Goal: Task Accomplishment & Management: Manage account settings

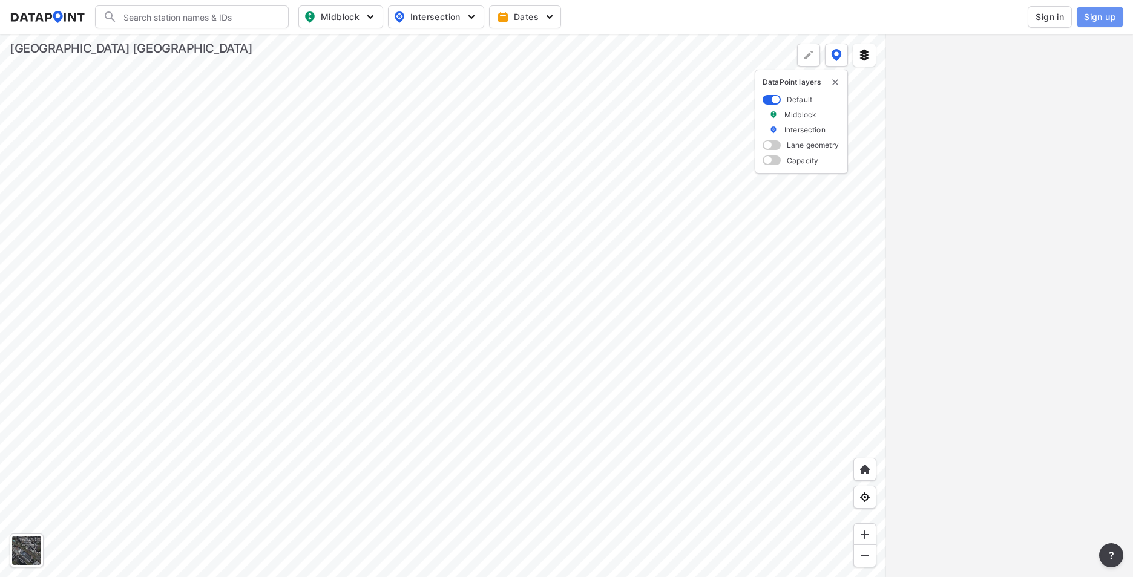
click at [1106, 21] on span "Sign up" at bounding box center [1100, 17] width 32 height 12
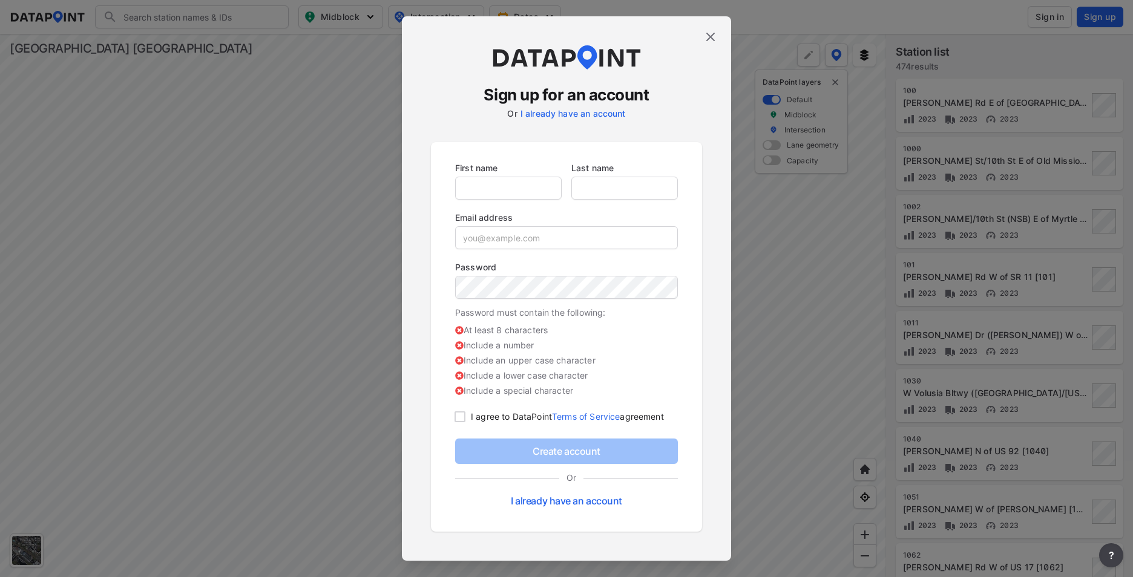
click at [711, 33] on img at bounding box center [710, 37] width 15 height 15
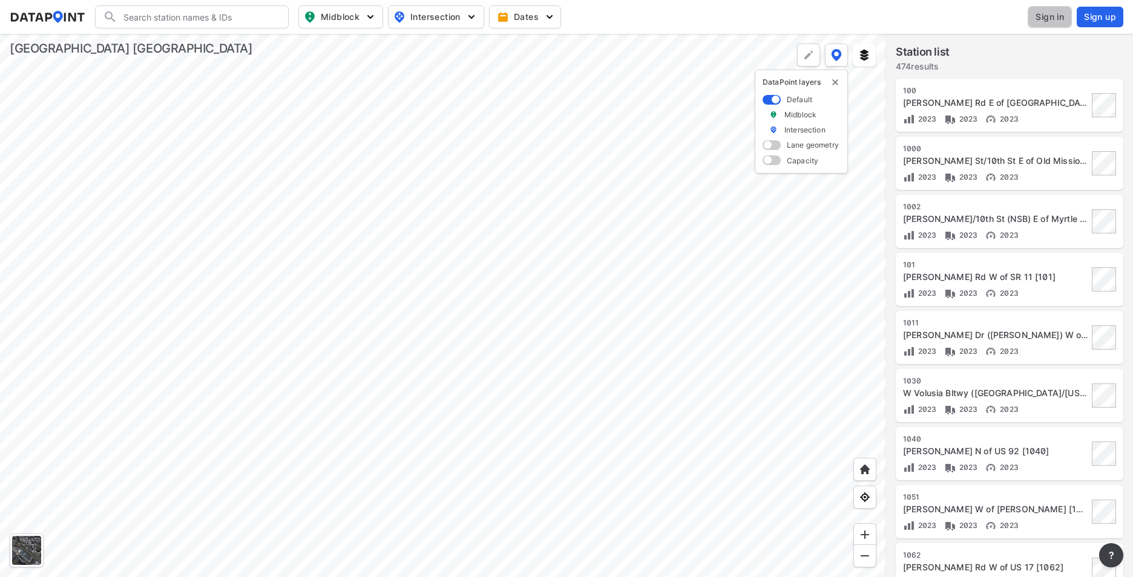
click at [1042, 18] on span "Sign in" at bounding box center [1050, 17] width 28 height 12
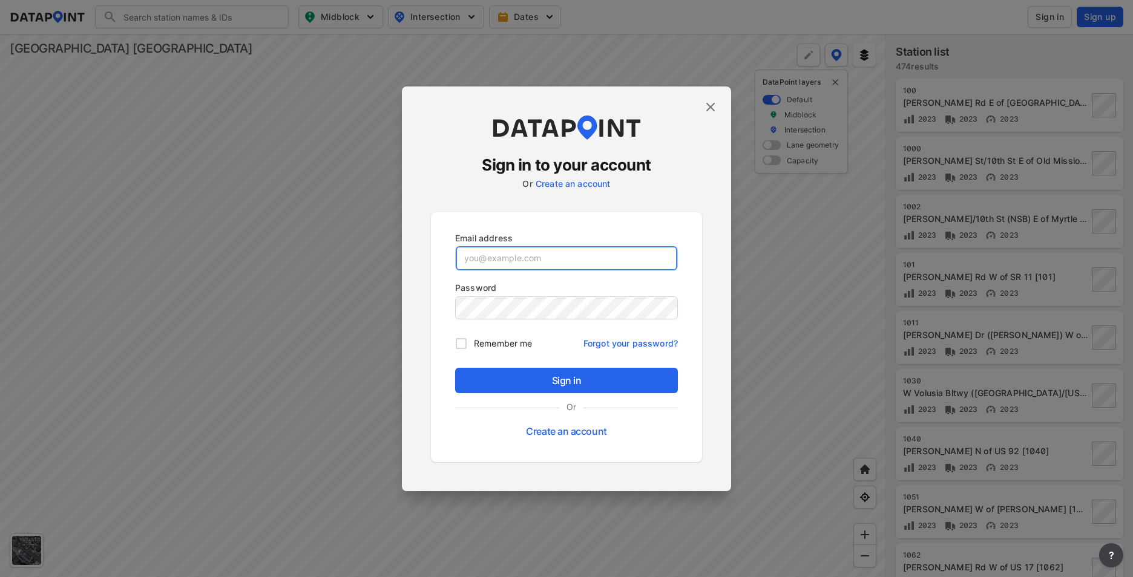
type input "scastello@volusia.org"
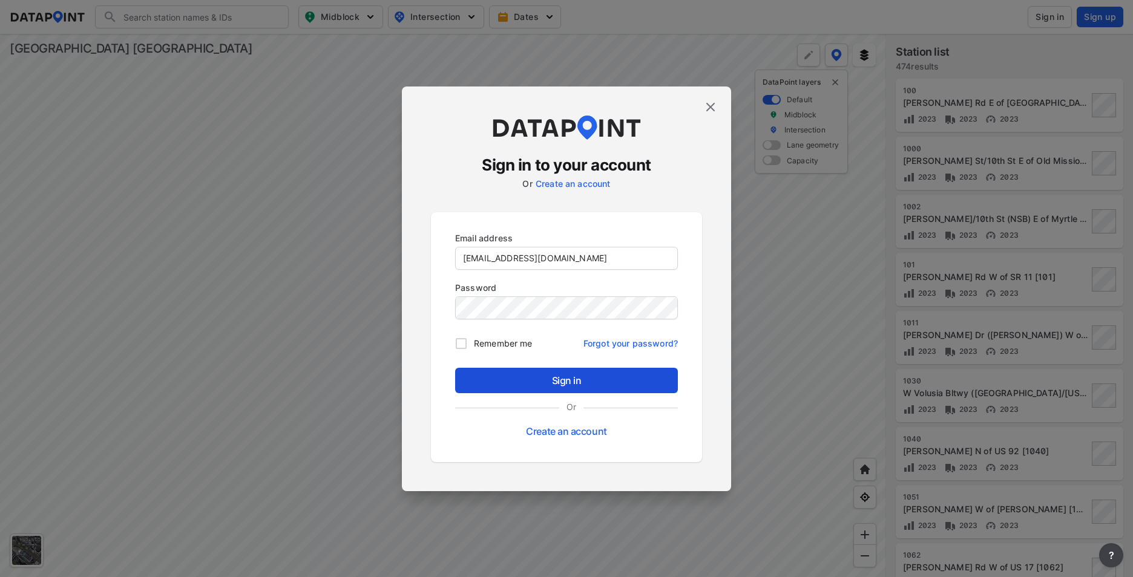
click at [544, 379] on span "Sign in" at bounding box center [566, 380] width 203 height 15
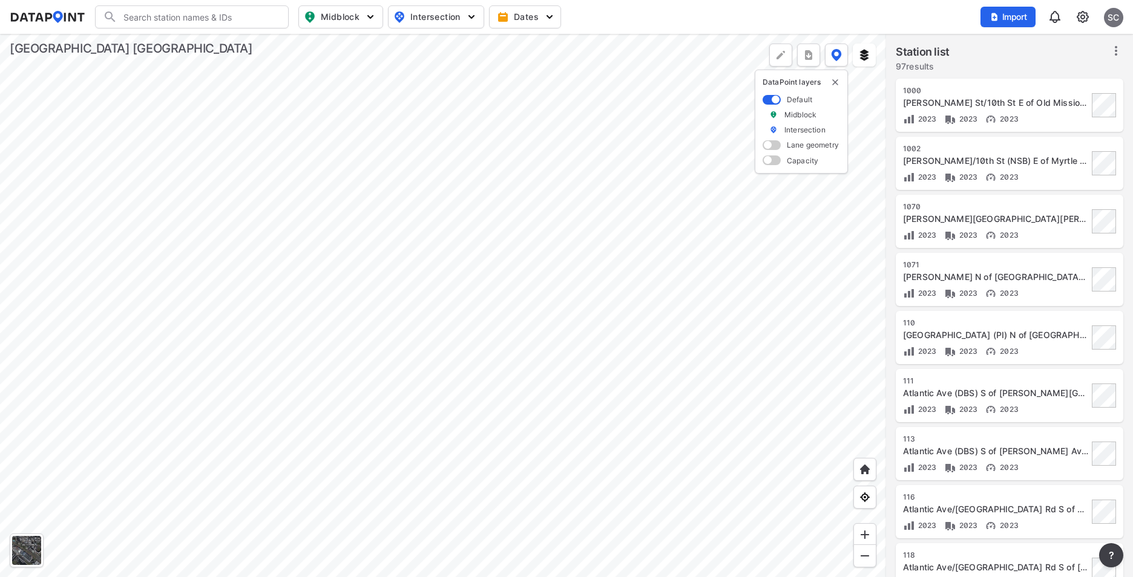
click at [599, 375] on div at bounding box center [443, 306] width 886 height 544
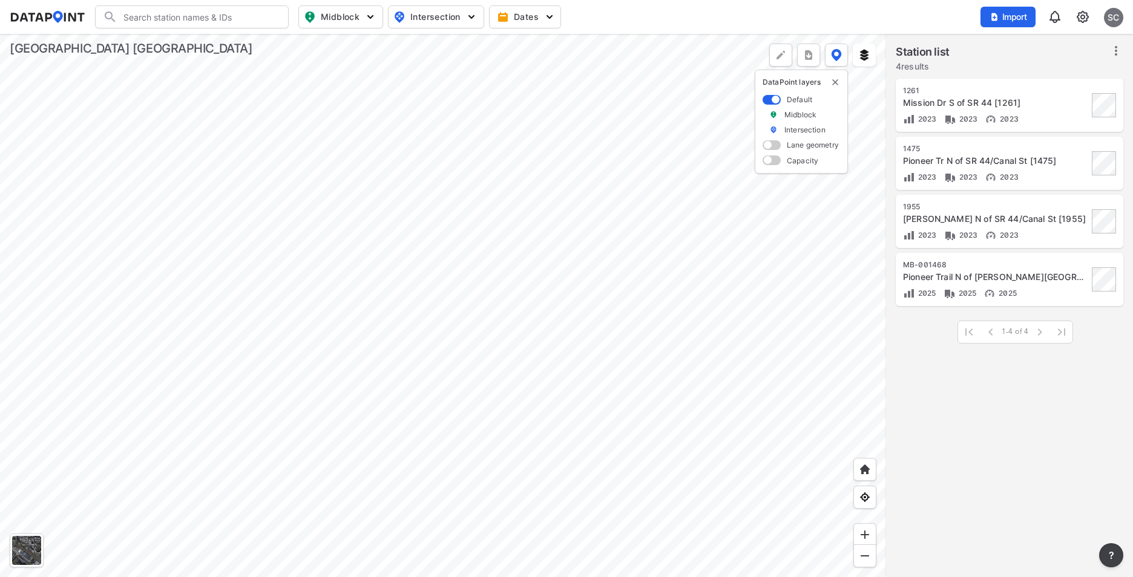
click at [629, 324] on div at bounding box center [443, 306] width 886 height 544
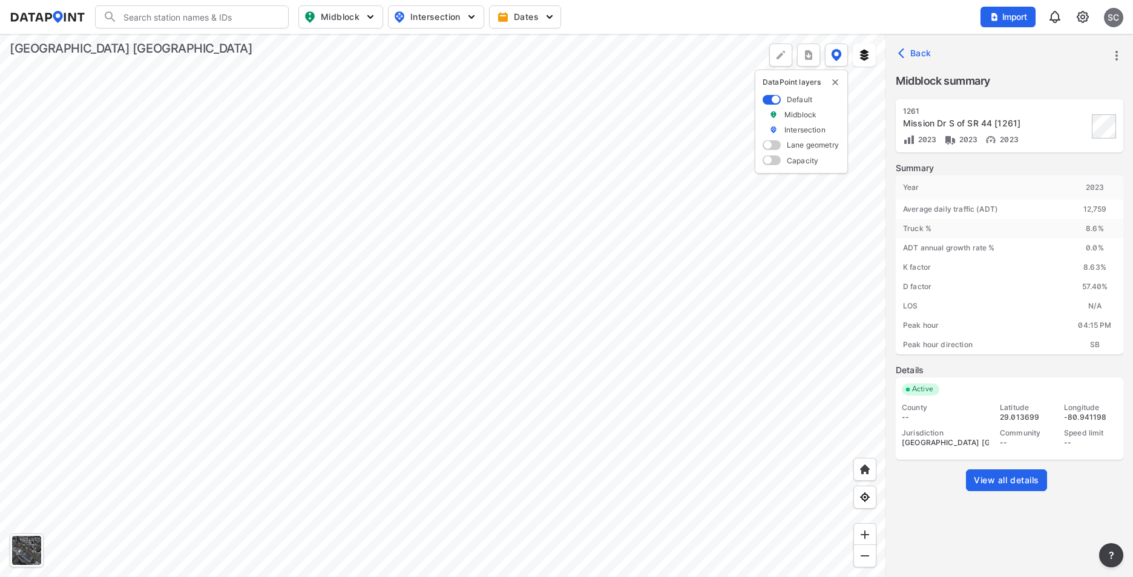
click at [570, 208] on div at bounding box center [443, 306] width 886 height 544
click at [634, 320] on div at bounding box center [443, 306] width 886 height 544
click at [572, 212] on div at bounding box center [443, 306] width 886 height 544
